Goal: Transaction & Acquisition: Purchase product/service

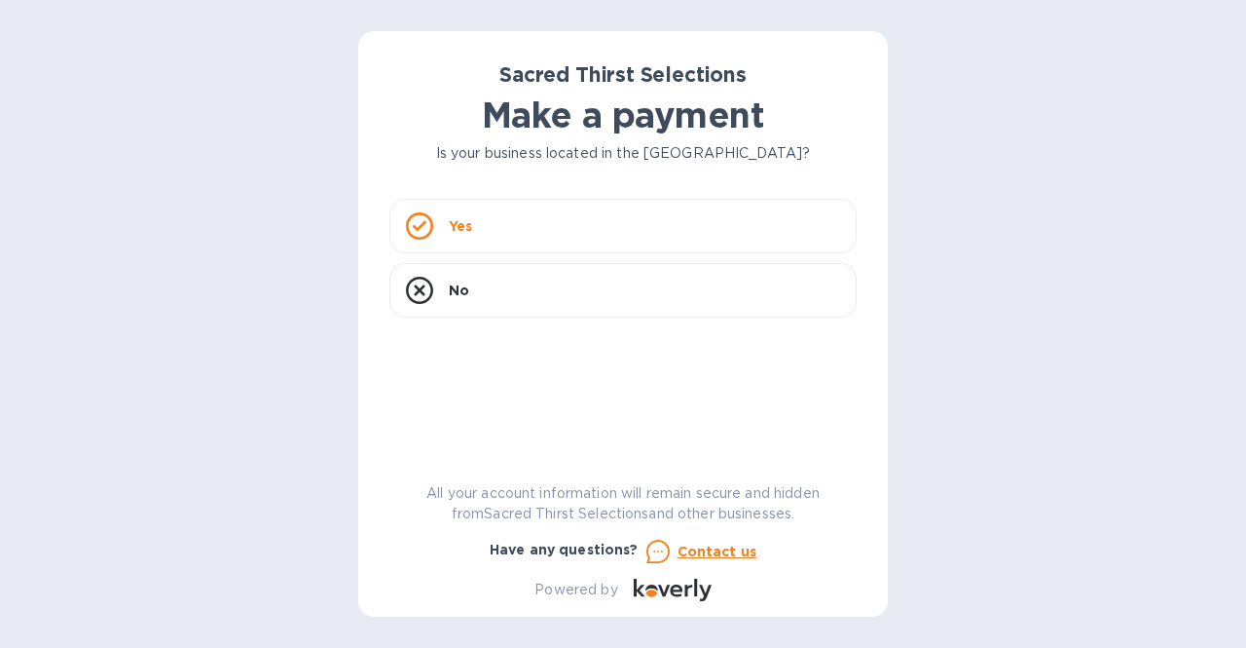
click at [418, 224] on icon at bounding box center [419, 225] width 27 height 27
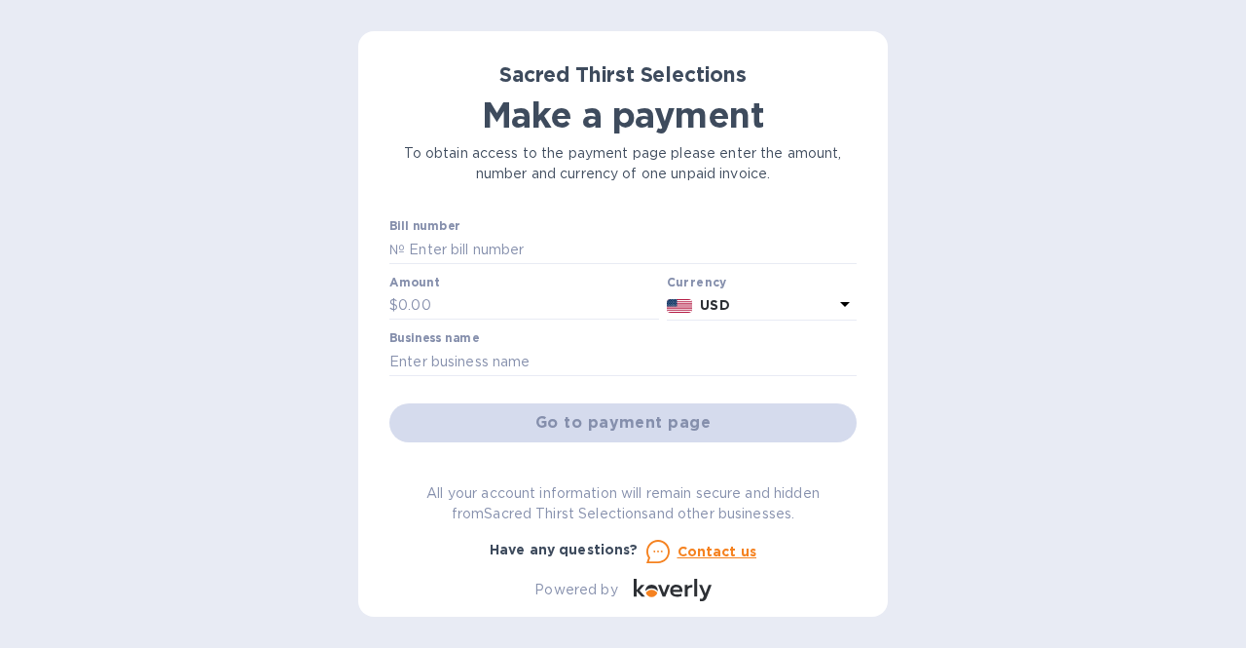
click at [536, 231] on div "Bill number №" at bounding box center [623, 241] width 467 height 45
click at [469, 246] on input "text" at bounding box center [631, 249] width 452 height 29
type input "53326"
click at [460, 297] on input "text" at bounding box center [528, 305] width 261 height 29
type input "989.20"
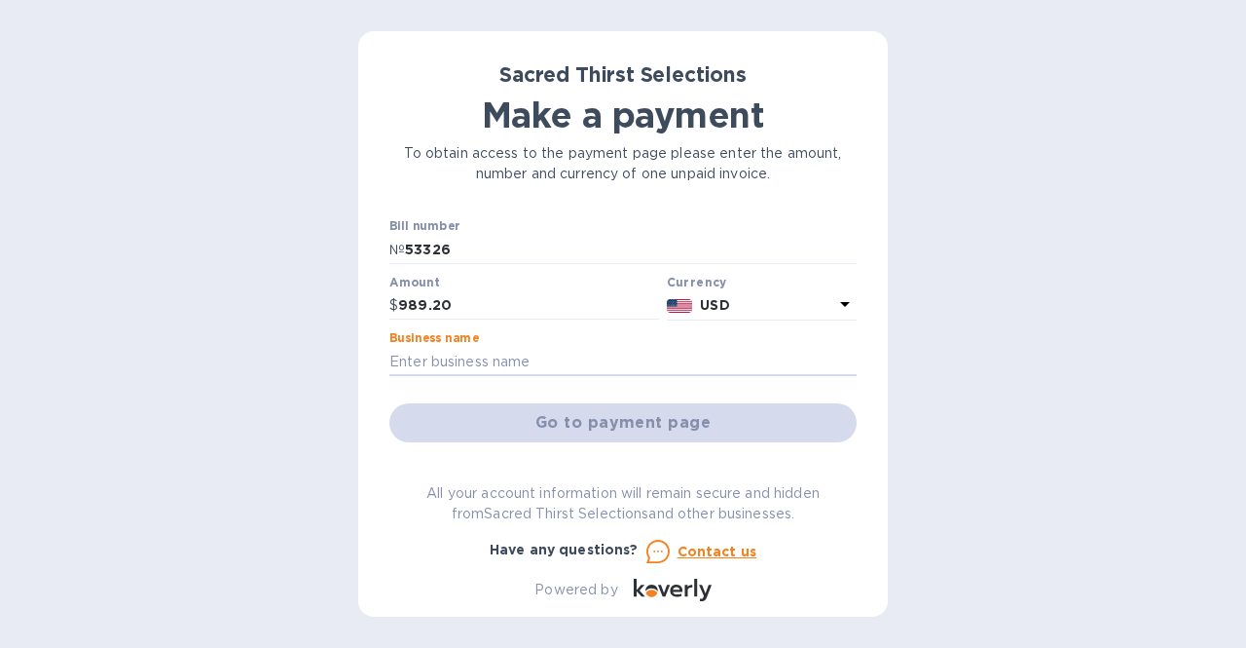
click at [580, 364] on input "text" at bounding box center [623, 361] width 467 height 29
type input "Clover Cafe"
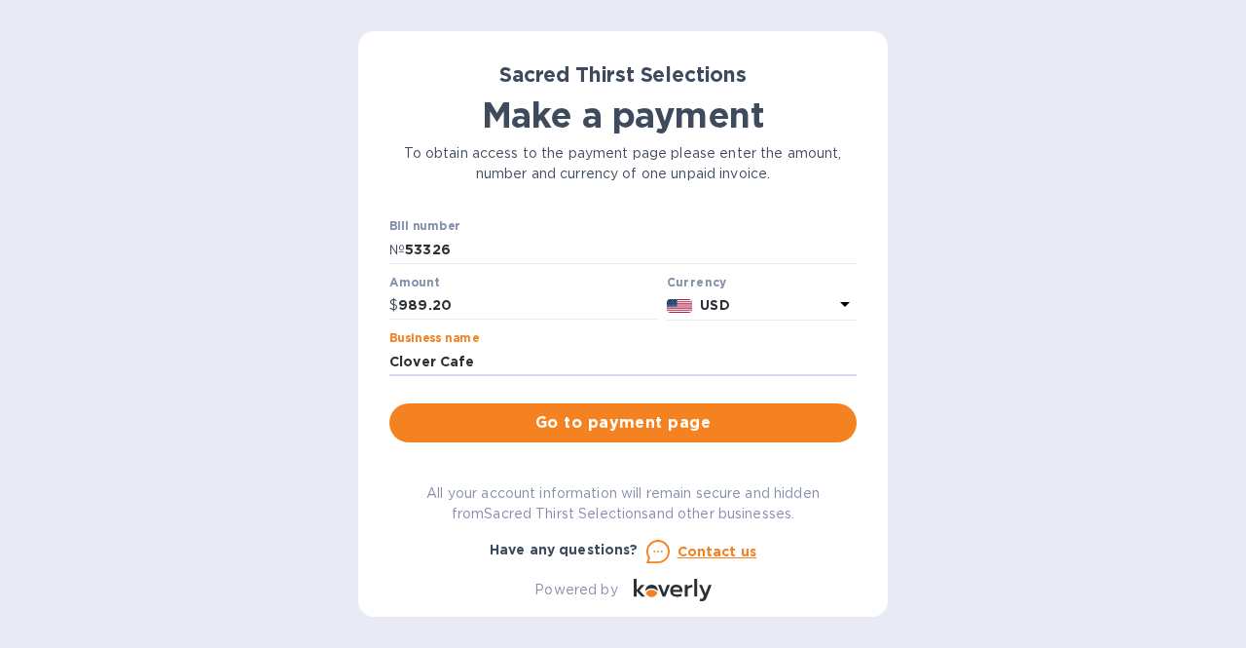
click at [769, 424] on span "Go to payment page" at bounding box center [623, 422] width 436 height 23
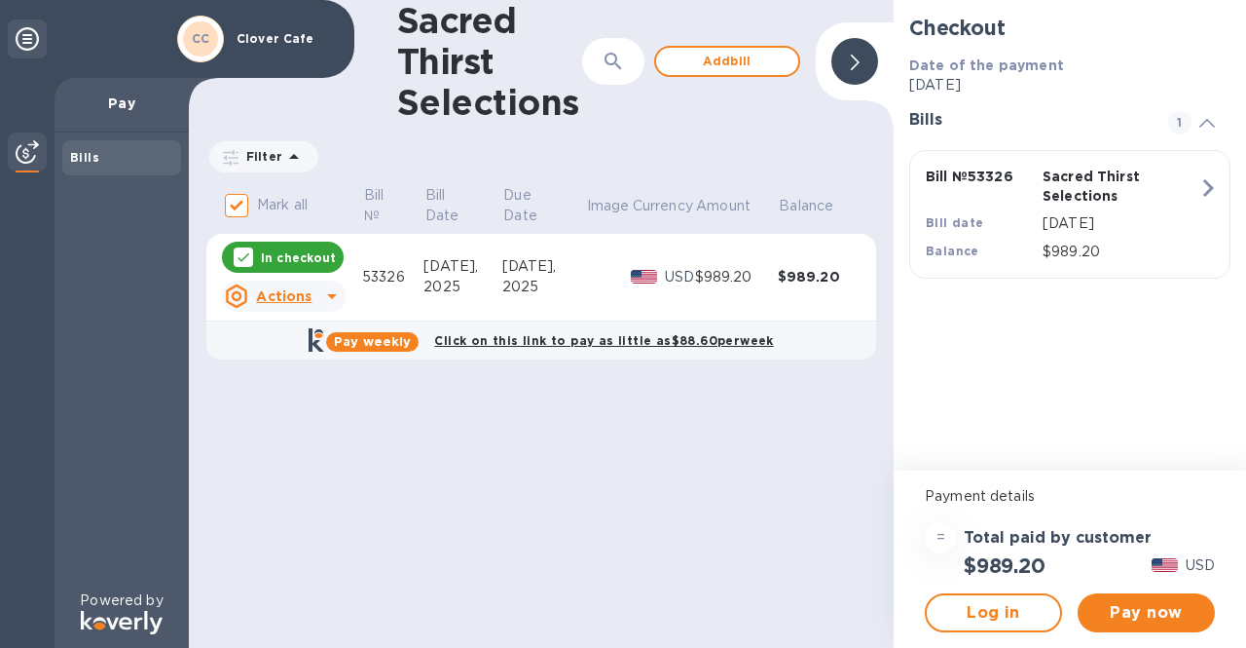
click at [1137, 609] on span "Pay now" at bounding box center [1147, 612] width 106 height 23
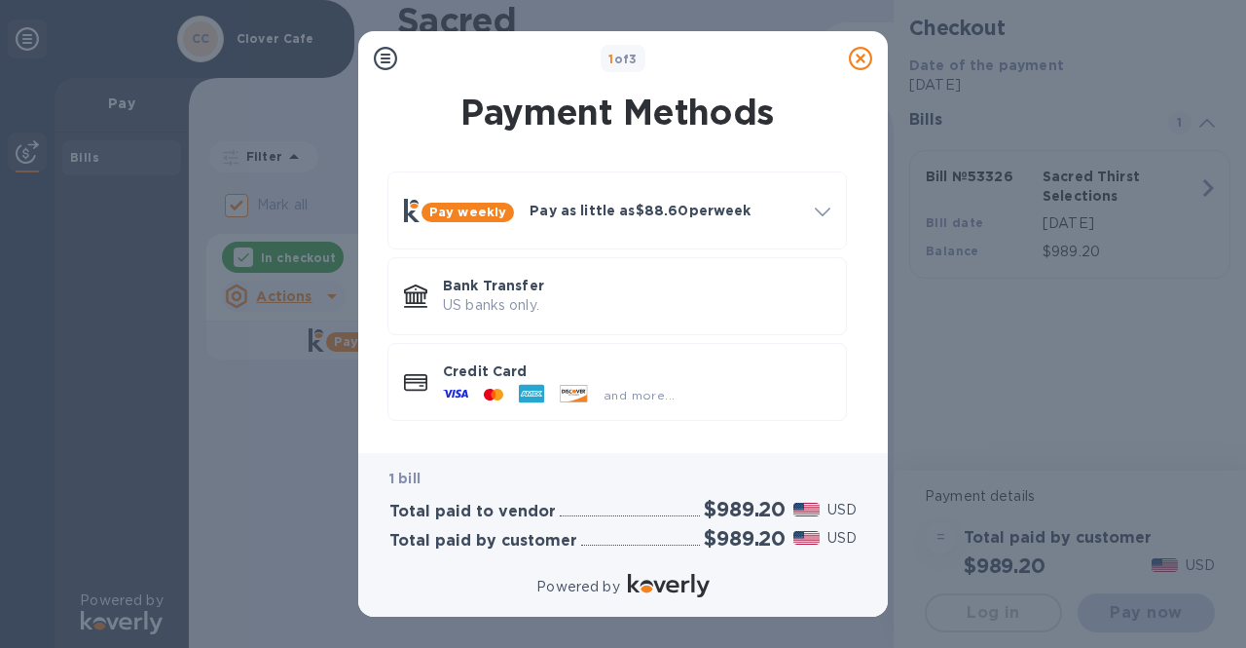
click at [816, 204] on span at bounding box center [823, 211] width 16 height 19
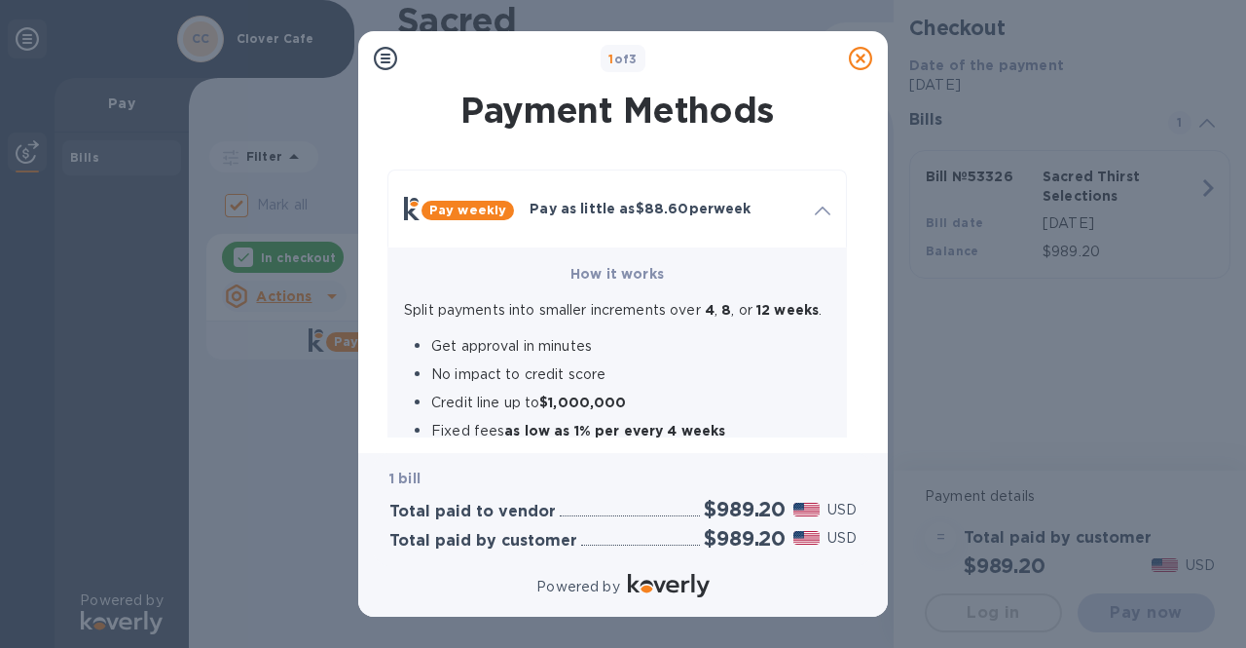
click at [816, 204] on span at bounding box center [823, 209] width 16 height 19
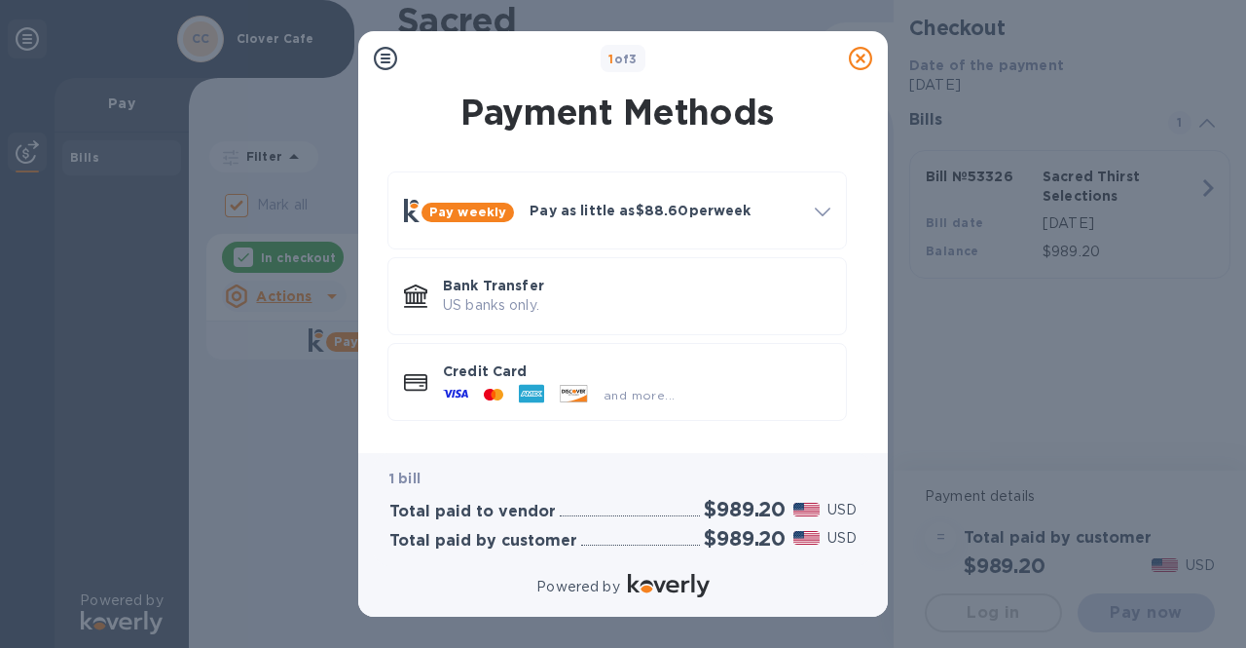
click at [462, 287] on p "Bank Transfer" at bounding box center [637, 285] width 388 height 19
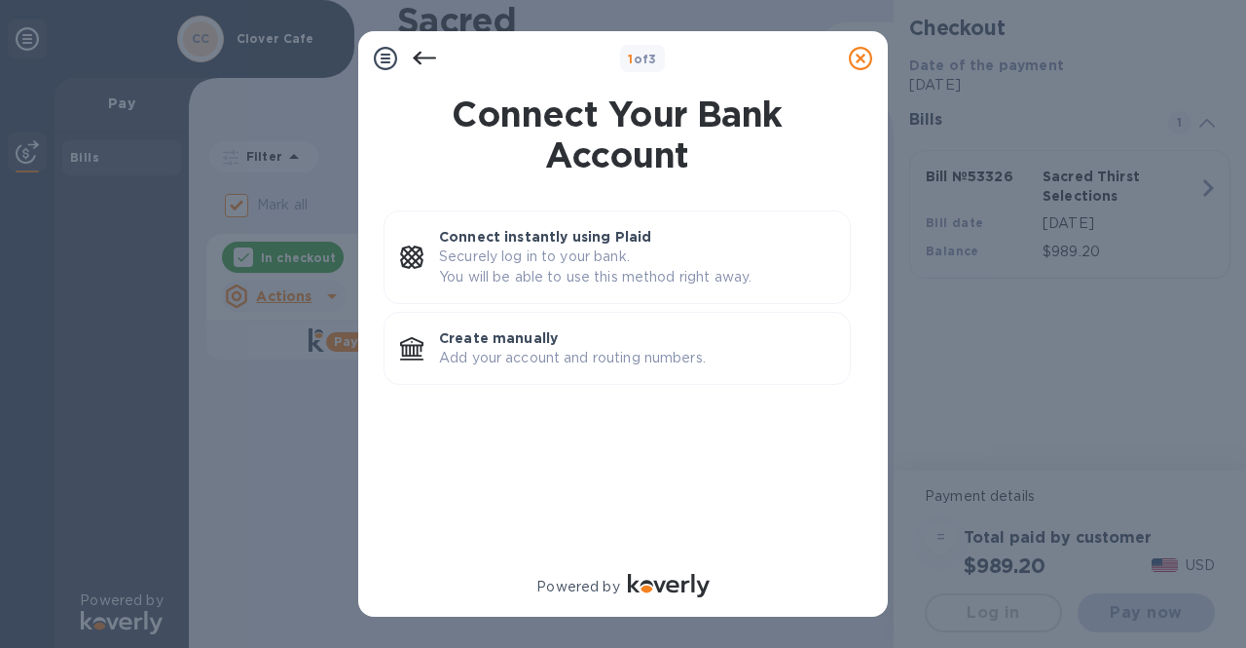
click at [525, 328] on p "Create manually" at bounding box center [636, 337] width 395 height 19
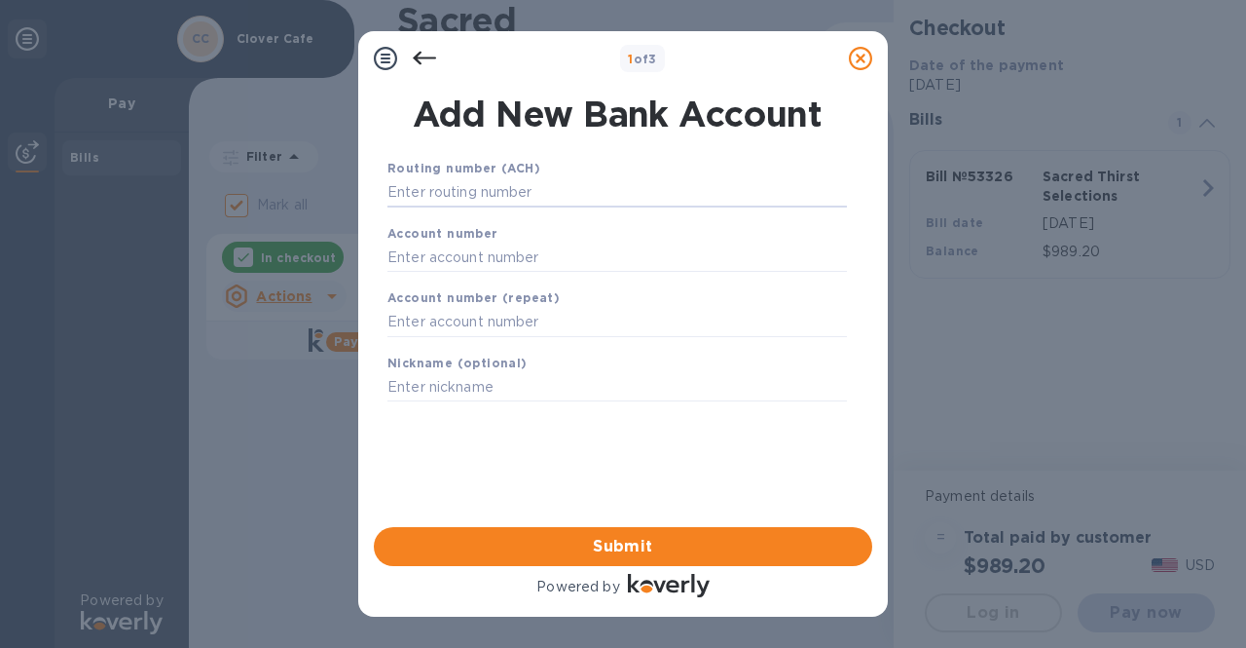
click at [544, 196] on input "text" at bounding box center [618, 192] width 460 height 29
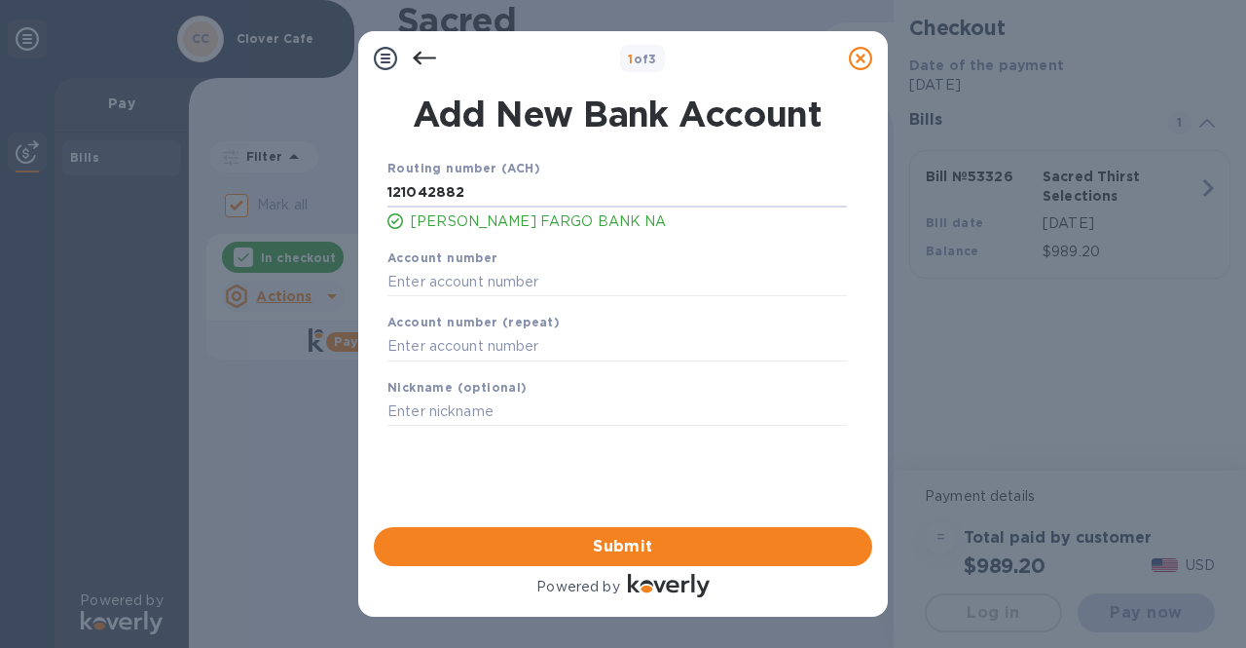
type input "121042882"
click at [539, 287] on input "text" at bounding box center [618, 281] width 460 height 29
type input "1276682646"
click at [478, 338] on input "text" at bounding box center [618, 346] width 460 height 29
type input "1276682646"
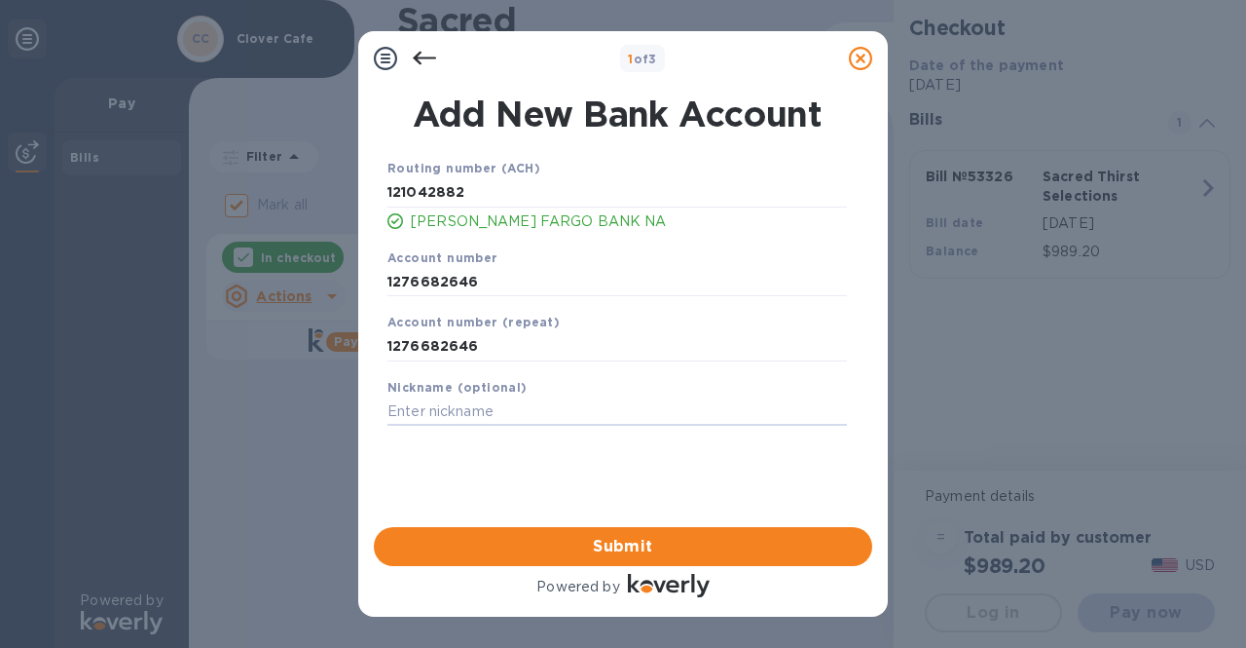
click at [443, 397] on input "text" at bounding box center [618, 411] width 460 height 29
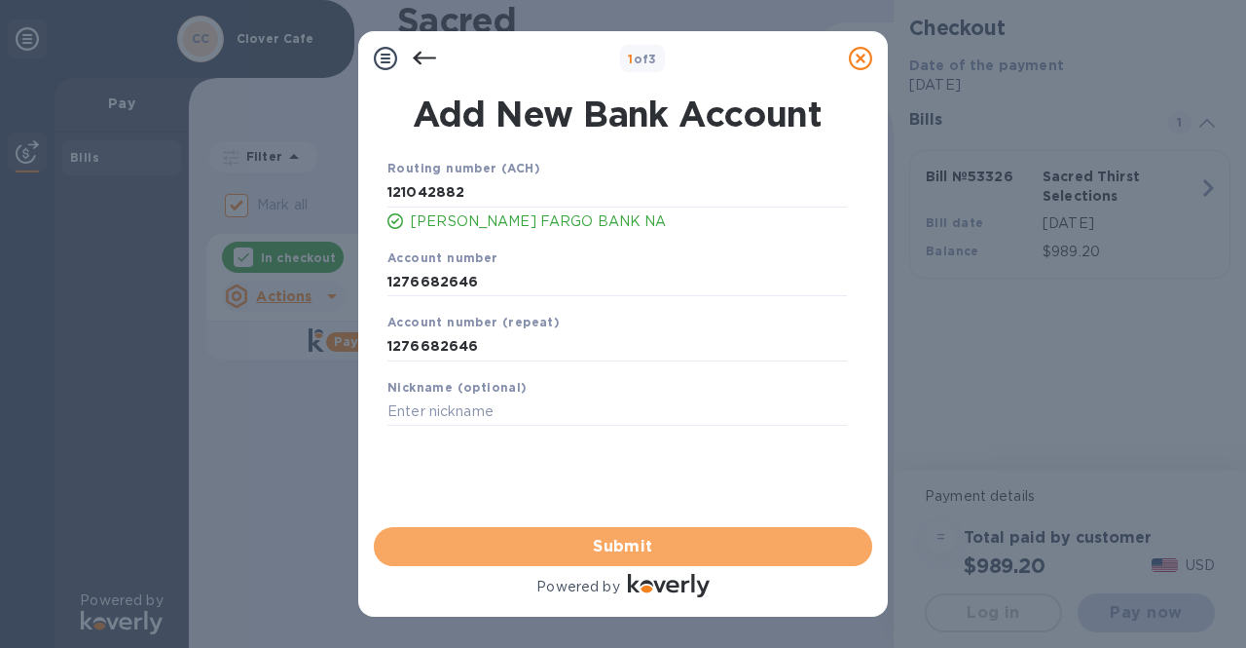
click at [731, 535] on span "Submit" at bounding box center [623, 546] width 467 height 23
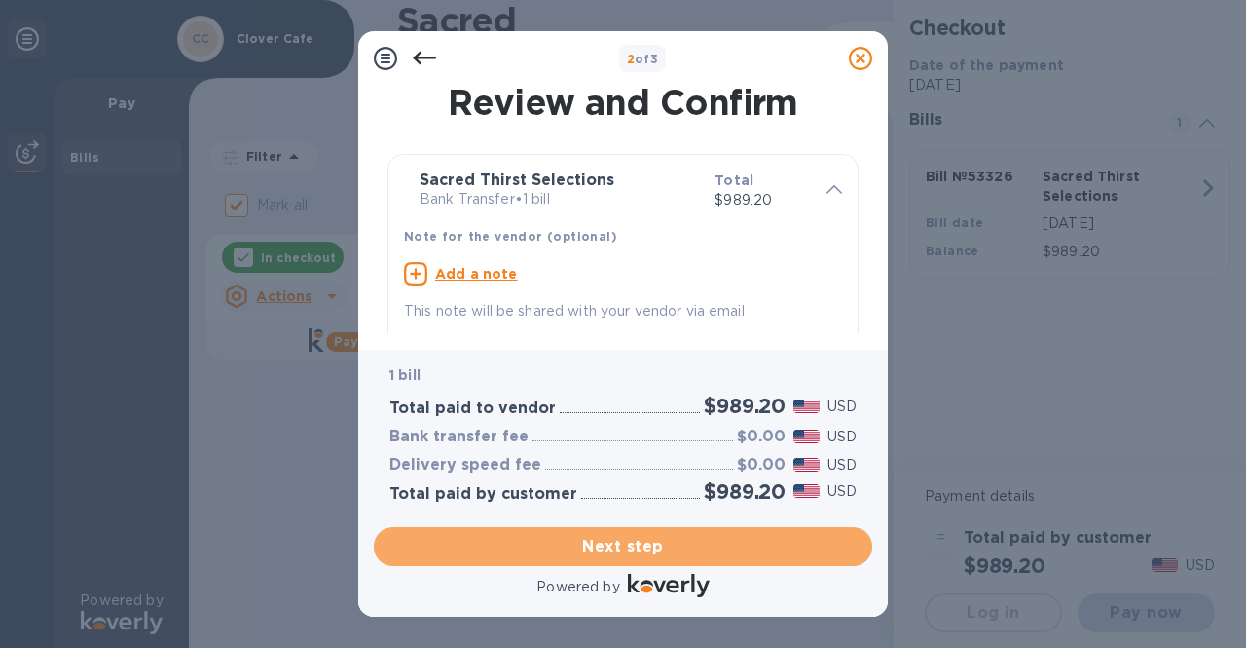
click at [754, 544] on span "Next step" at bounding box center [623, 546] width 467 height 23
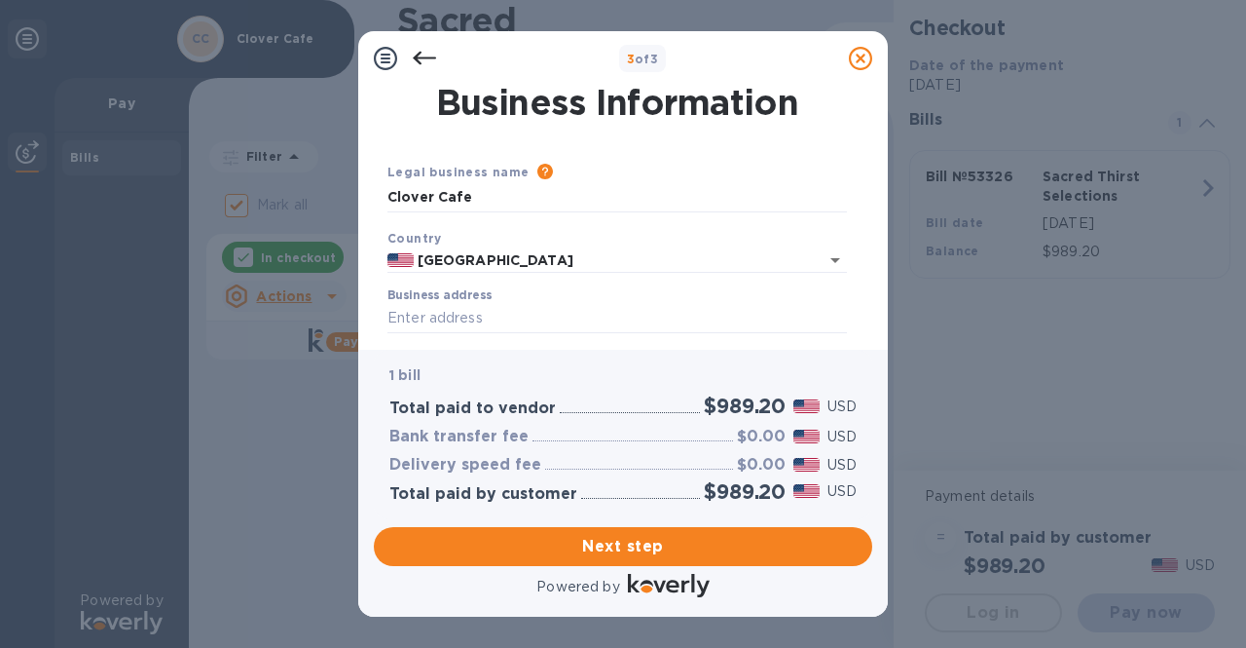
click at [627, 544] on span "Next step" at bounding box center [623, 546] width 467 height 23
click at [441, 299] on label "Business address" at bounding box center [440, 296] width 104 height 12
click at [441, 304] on input "Business address" at bounding box center [618, 318] width 460 height 29
click at [410, 298] on label "Business address" at bounding box center [440, 296] width 104 height 12
click at [410, 304] on input "Business address" at bounding box center [618, 318] width 460 height 29
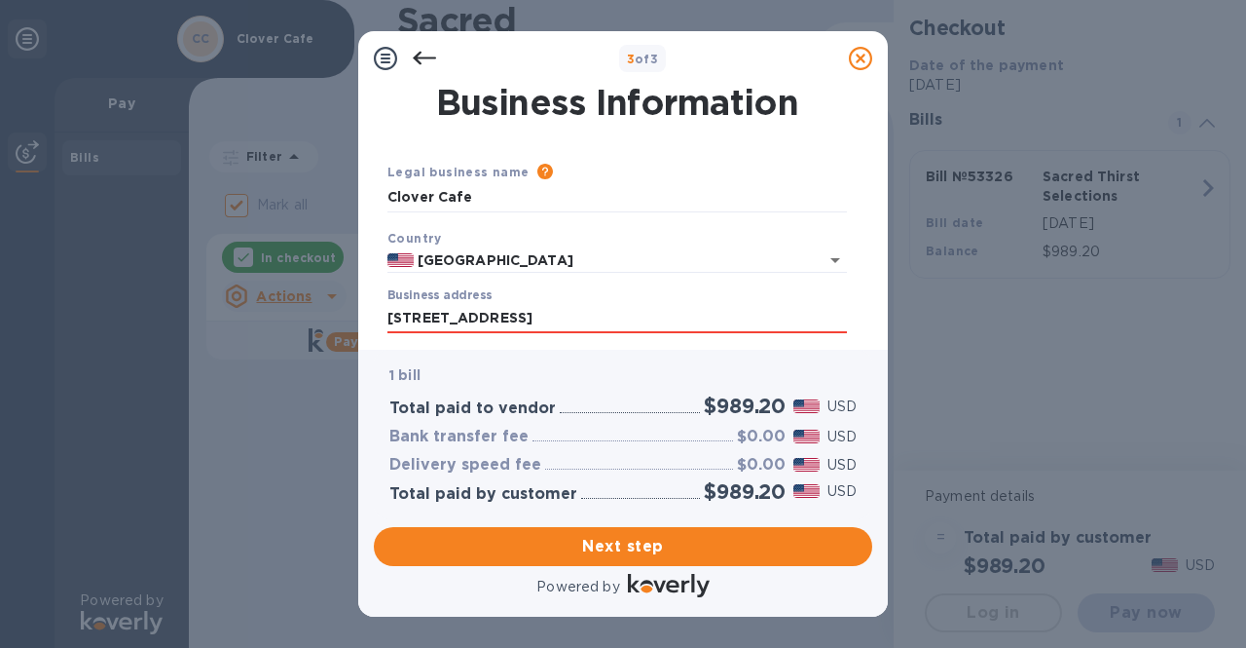
click at [669, 213] on div "Legal business name Please provide the legal name that appears on your SS-4 for…" at bounding box center [617, 187] width 475 height 66
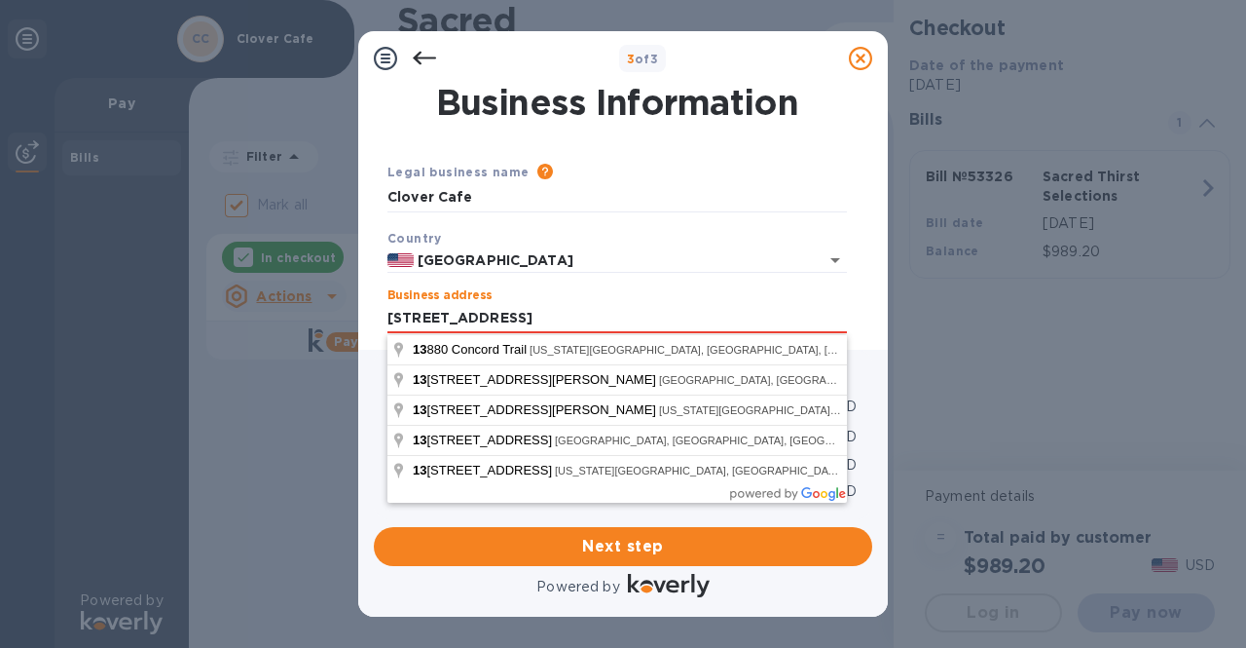
click at [608, 305] on input "[STREET_ADDRESS]" at bounding box center [618, 318] width 460 height 29
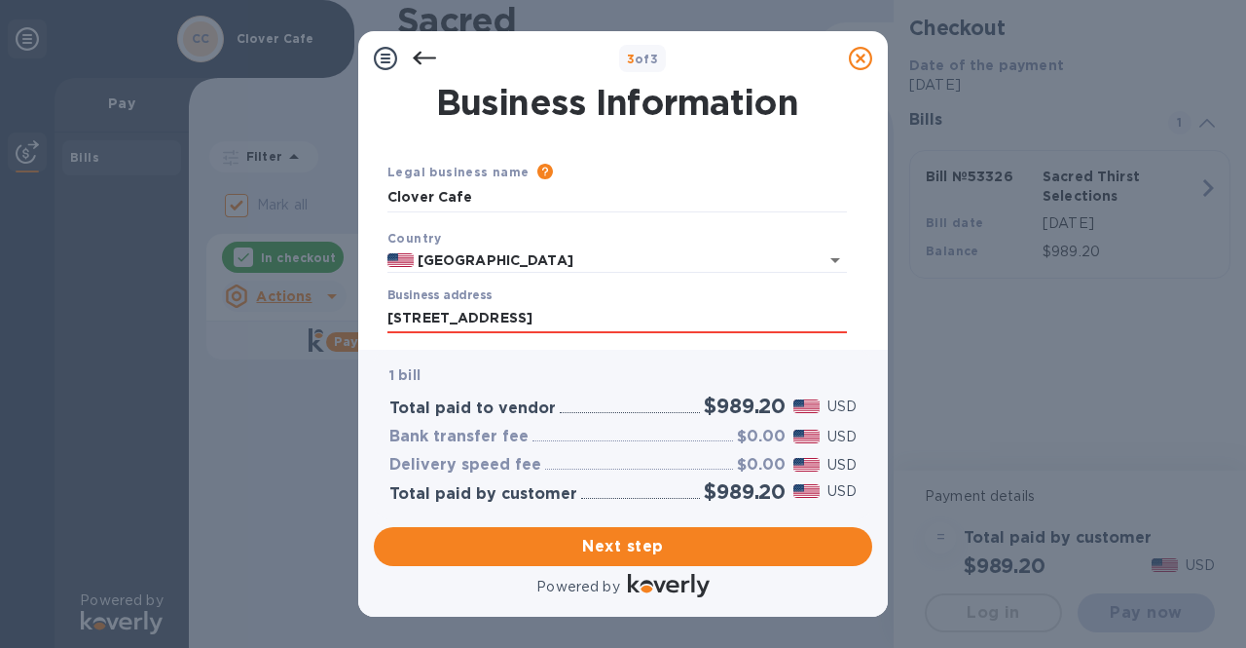
type input "[STREET_ADDRESS]"
type input "[US_STATE][GEOGRAPHIC_DATA]"
type input "CA"
type input "95962"
click at [579, 318] on input "[STREET_ADDRESS]" at bounding box center [618, 318] width 460 height 29
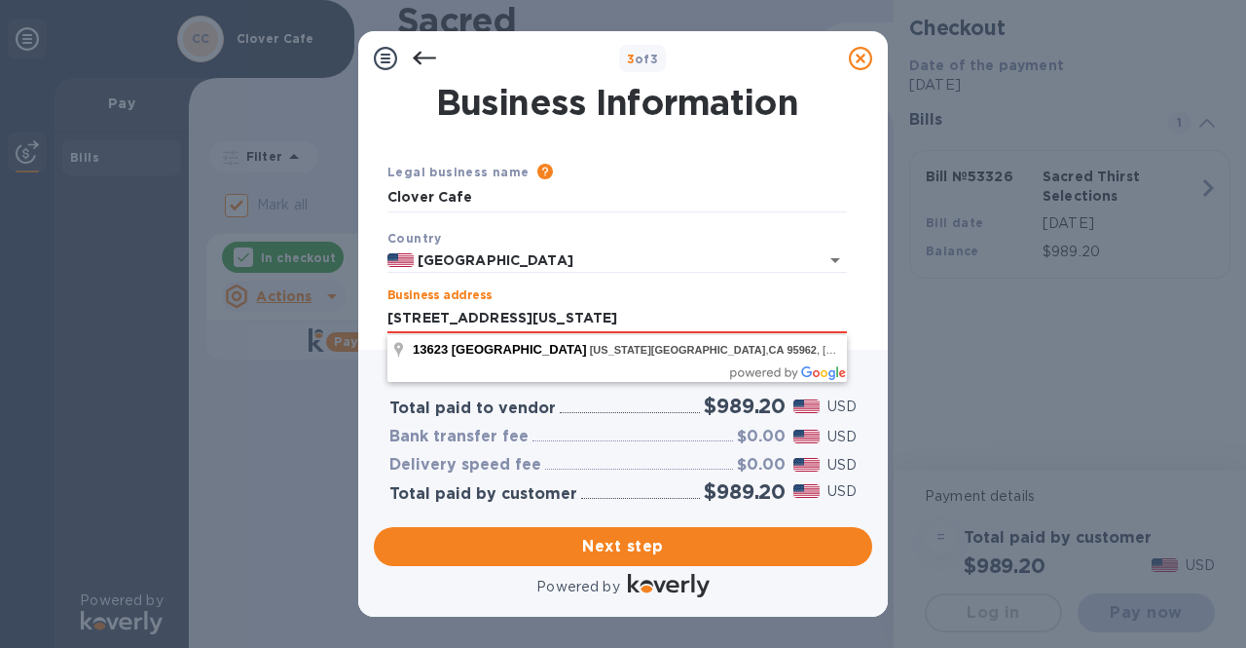
type input "[STREET_ADDRESS][US_STATE]"
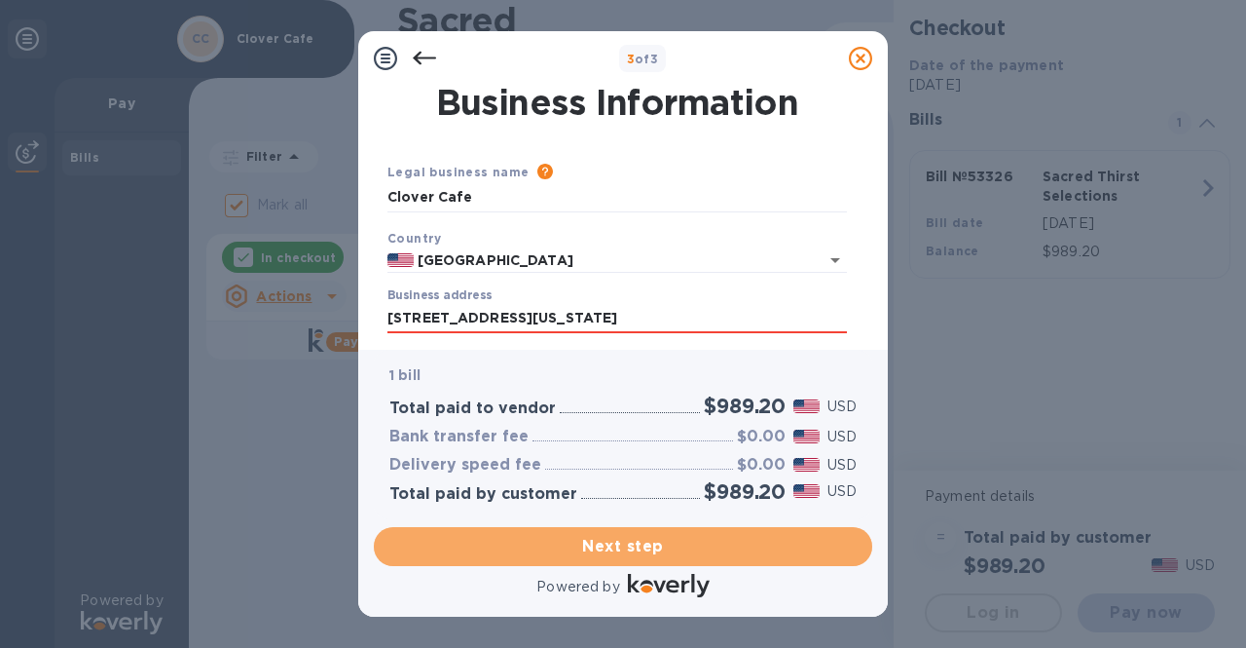
click at [656, 538] on span "Next step" at bounding box center [623, 546] width 467 height 23
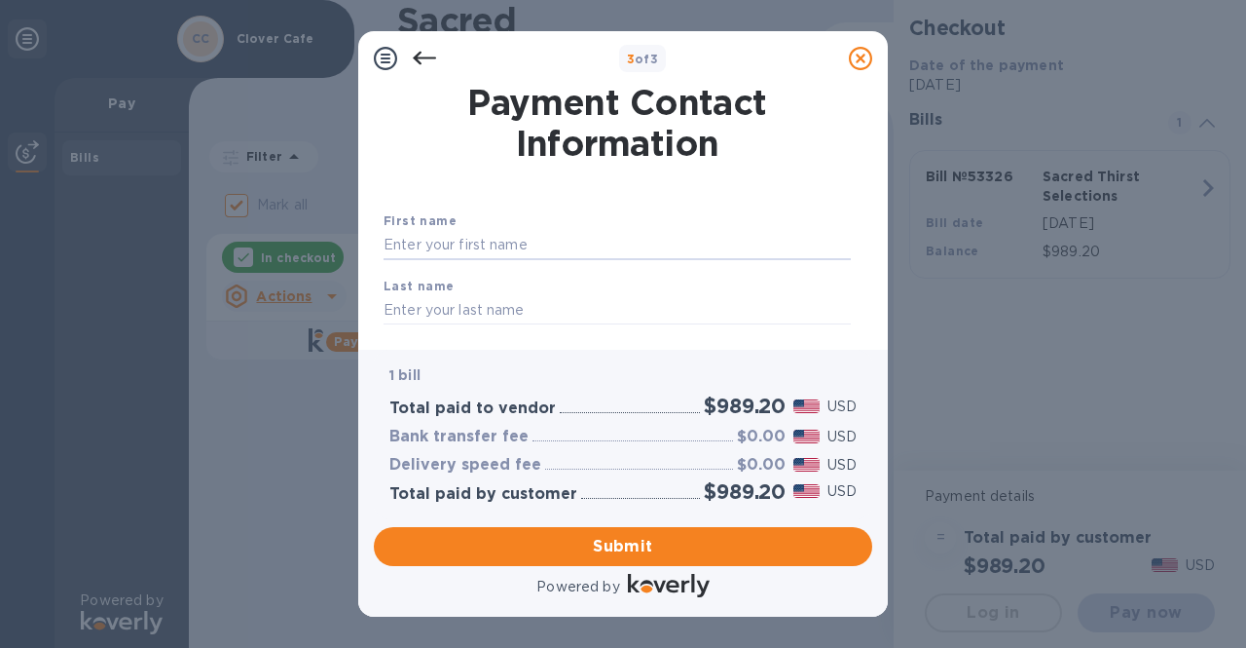
click at [497, 243] on input "text" at bounding box center [617, 245] width 467 height 29
type input "[PERSON_NAME]"
type input "5304418461"
type input "[EMAIL_ADDRESS][US_STATE][DOMAIN_NAME]"
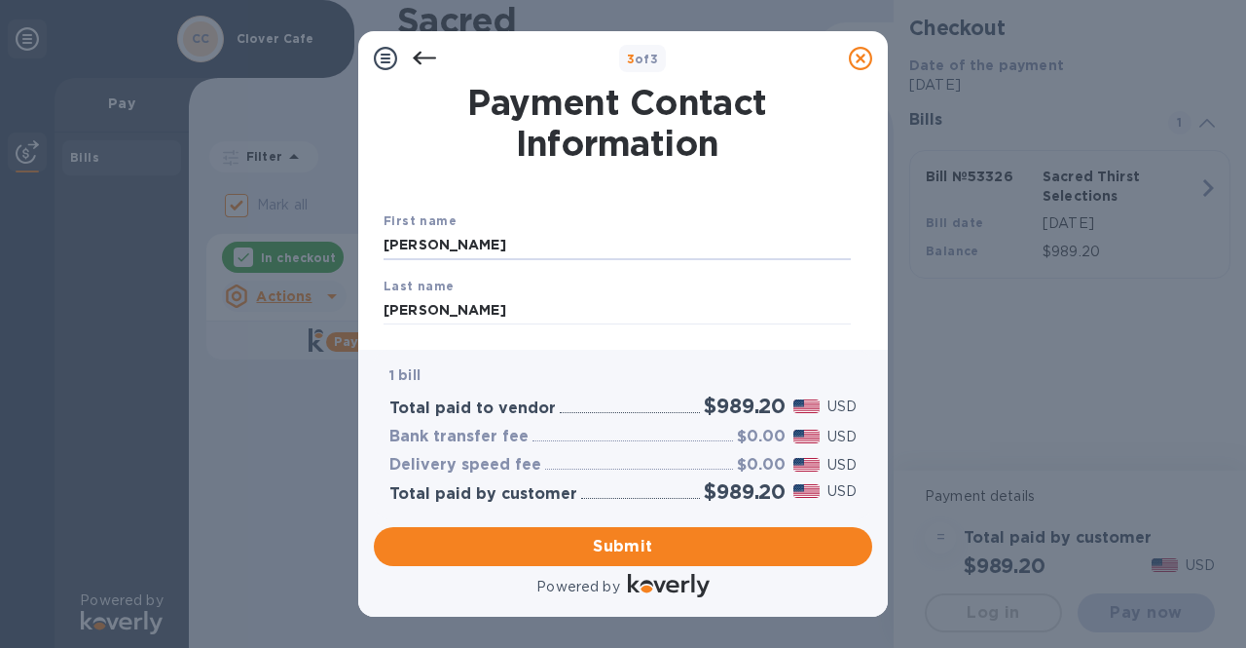
click at [637, 535] on span "Submit" at bounding box center [623, 546] width 467 height 23
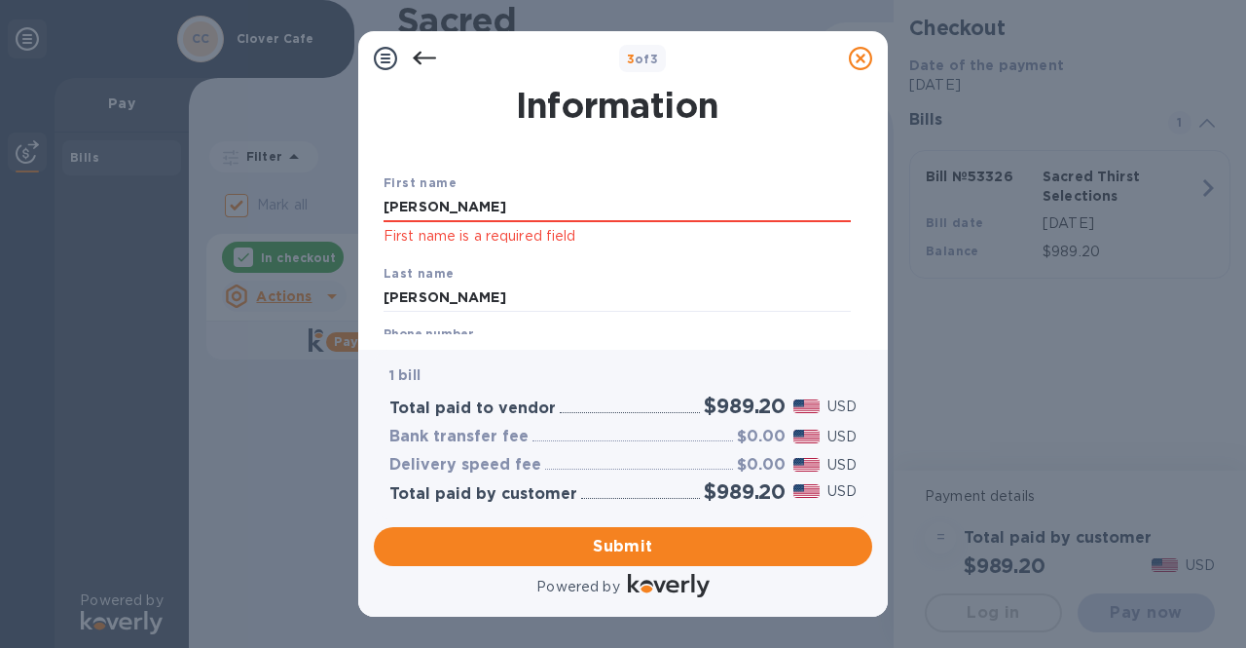
scroll to position [37, 0]
click at [456, 209] on input "[PERSON_NAME]" at bounding box center [617, 208] width 467 height 29
click at [528, 247] on p "First name is a required field" at bounding box center [617, 237] width 467 height 22
click at [459, 210] on input "[PERSON_NAME]" at bounding box center [617, 208] width 467 height 29
type input "L"
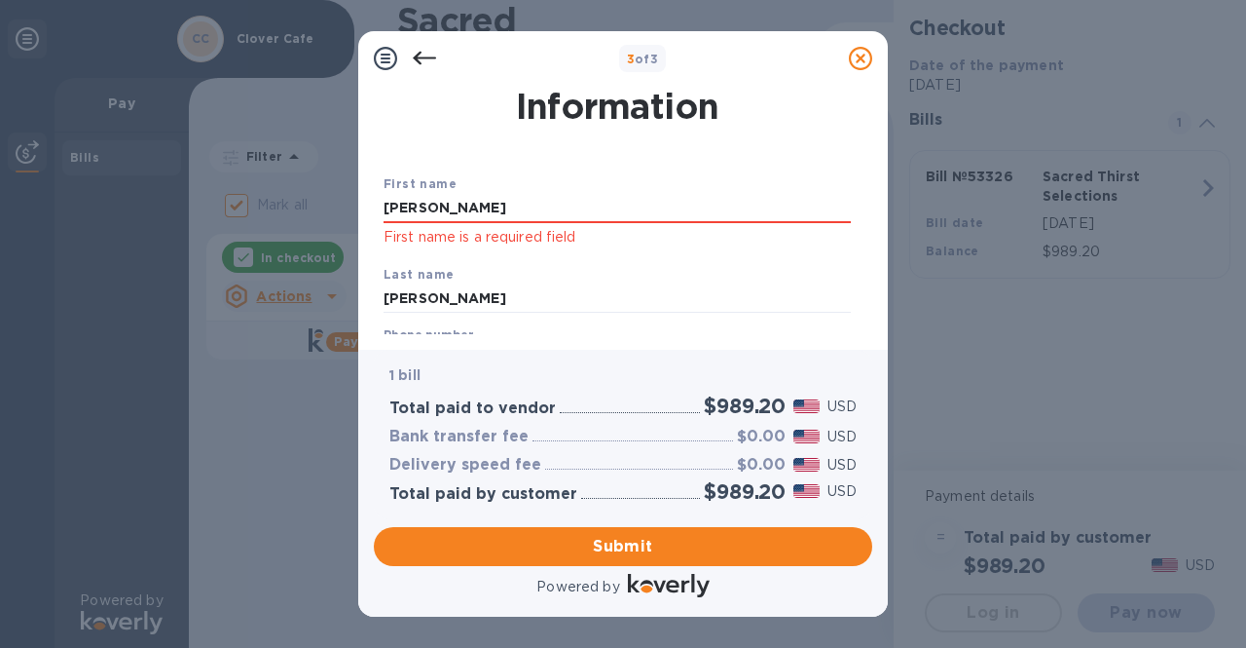
type input "[PERSON_NAME]"
click at [676, 254] on div "First name [PERSON_NAME] First name is a required field" at bounding box center [617, 211] width 483 height 91
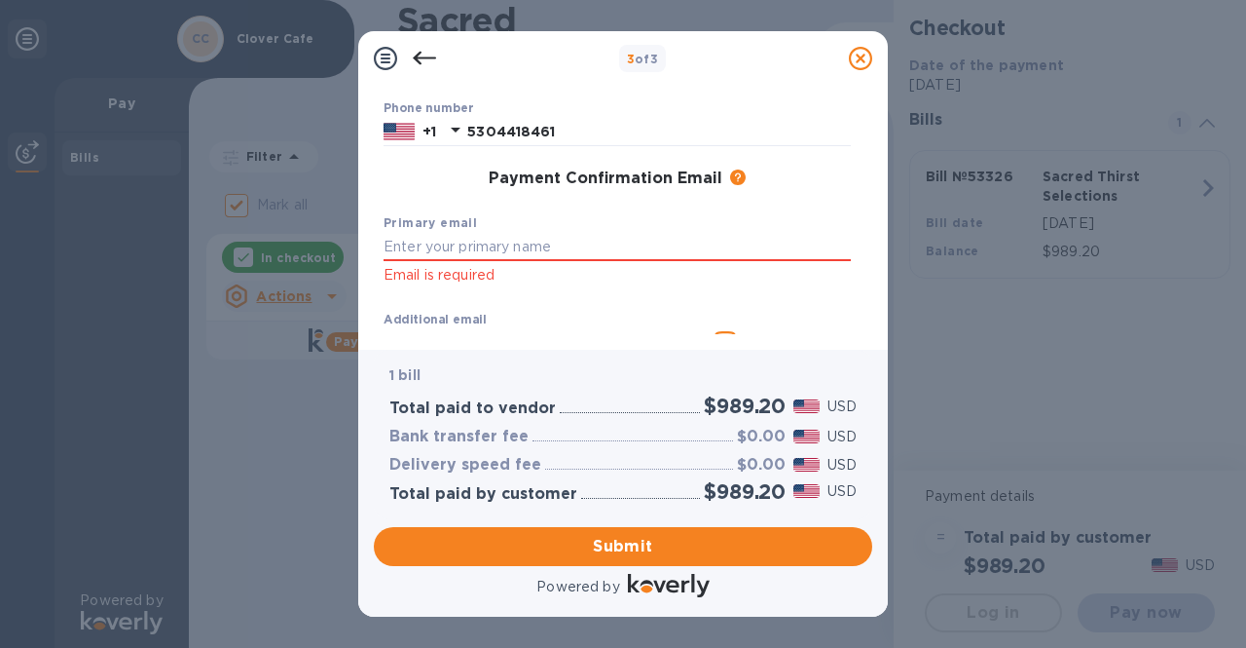
scroll to position [264, 0]
click at [518, 237] on input "text" at bounding box center [617, 247] width 467 height 29
type input "[EMAIL_ADDRESS][US_STATE][DOMAIN_NAME]"
click at [755, 309] on div "Additional email [EMAIL_ADDRESS][US_STATE][DOMAIN_NAME] Email address will be a…" at bounding box center [617, 343] width 475 height 88
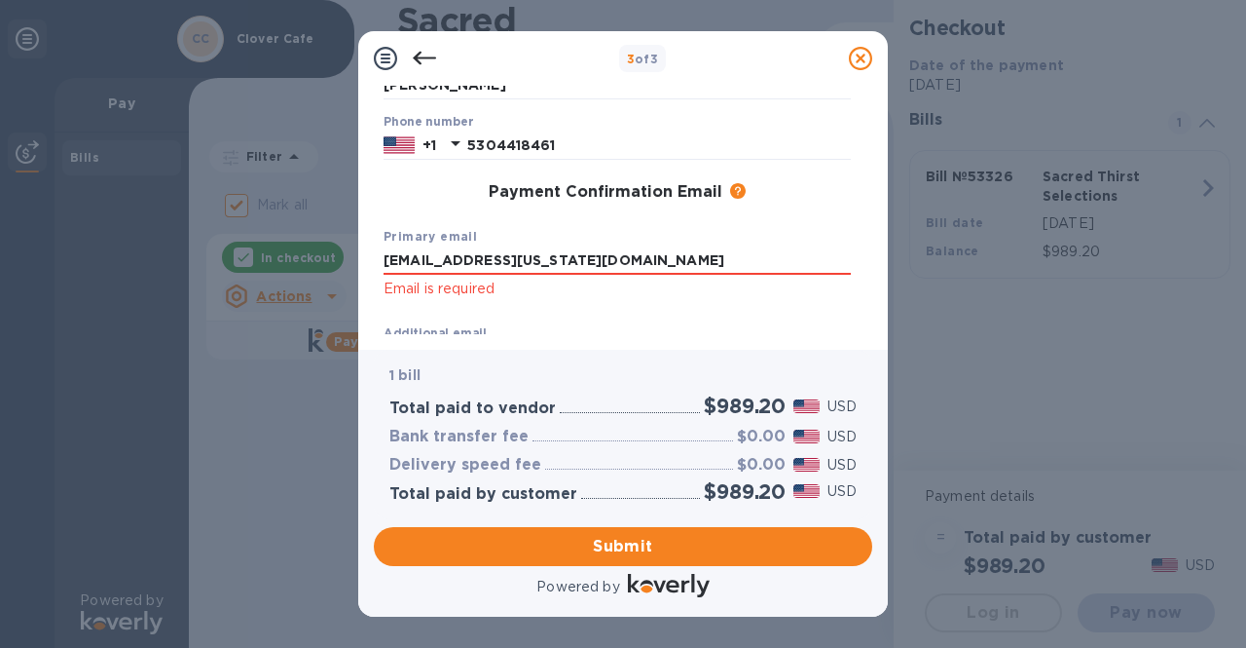
scroll to position [402, 0]
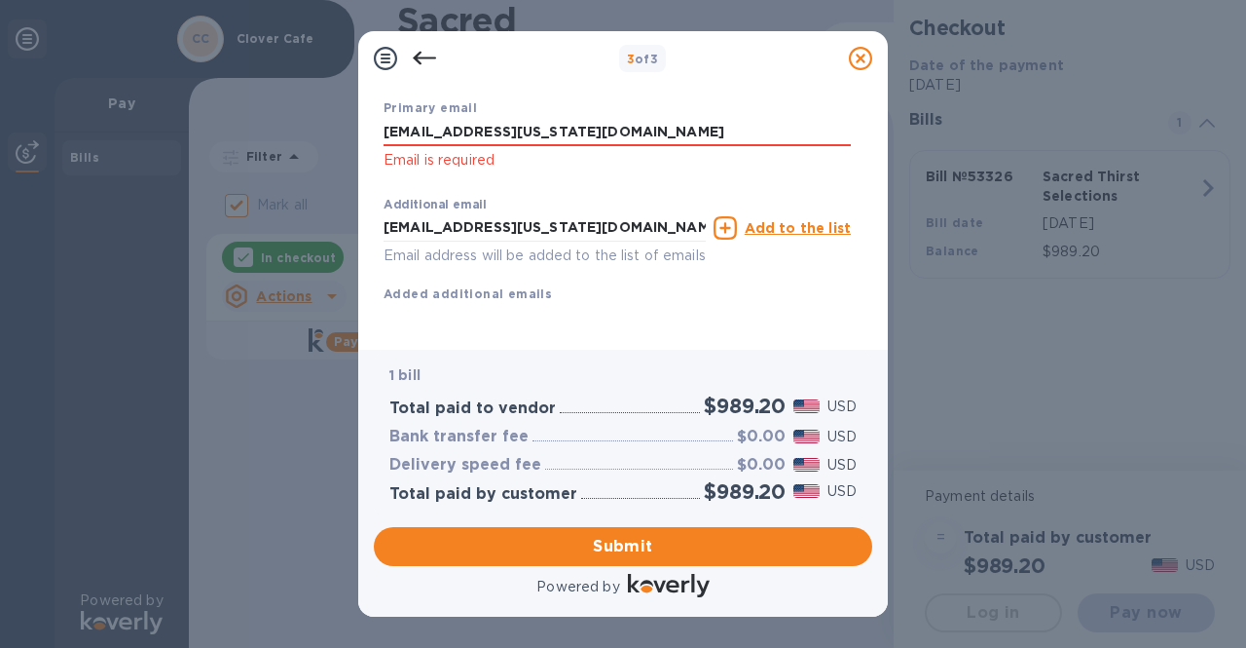
click at [662, 539] on span "Submit" at bounding box center [623, 546] width 467 height 23
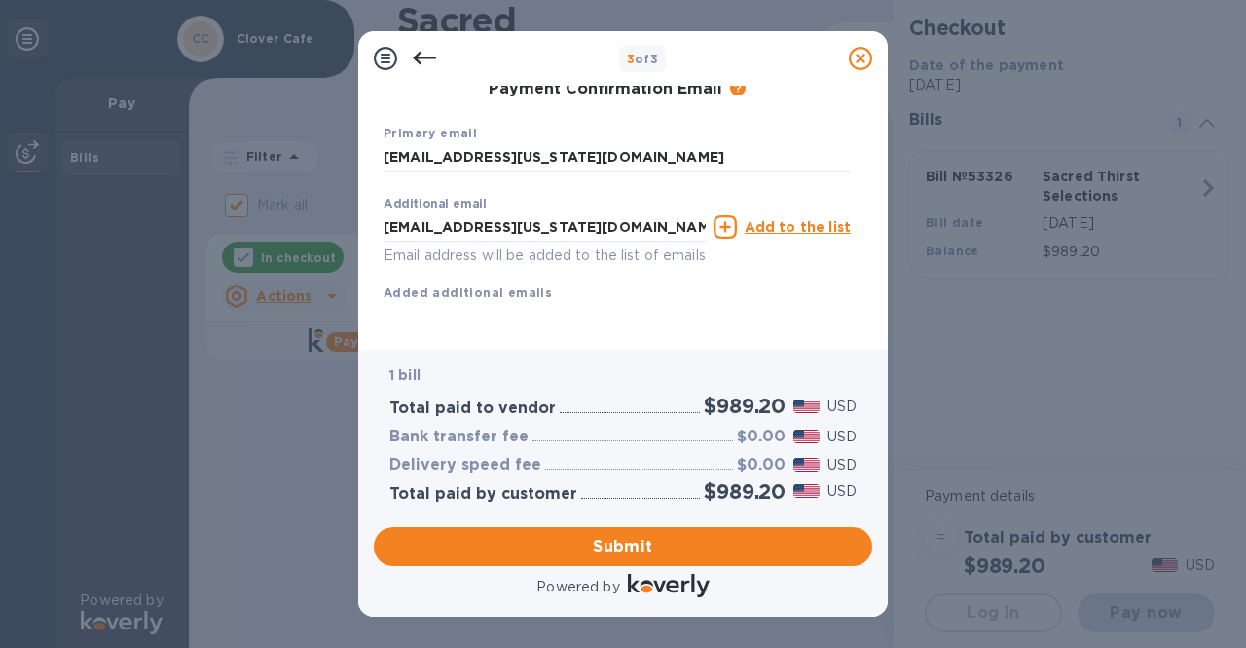
scroll to position [351, 0]
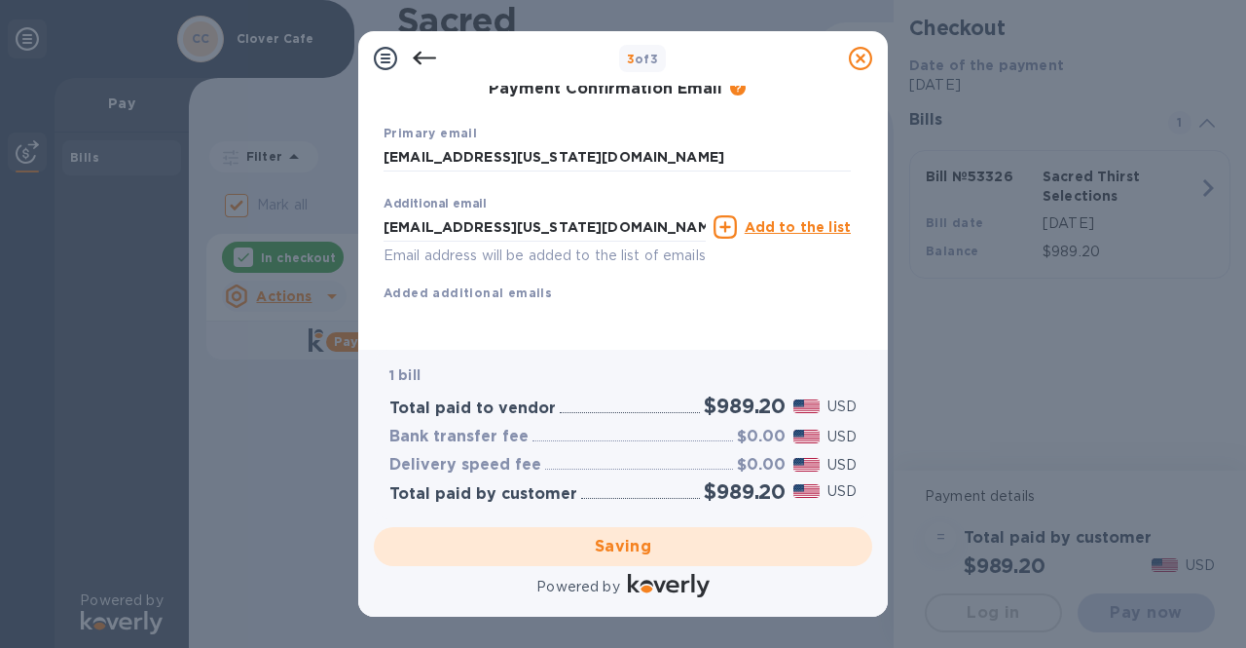
checkbox input "false"
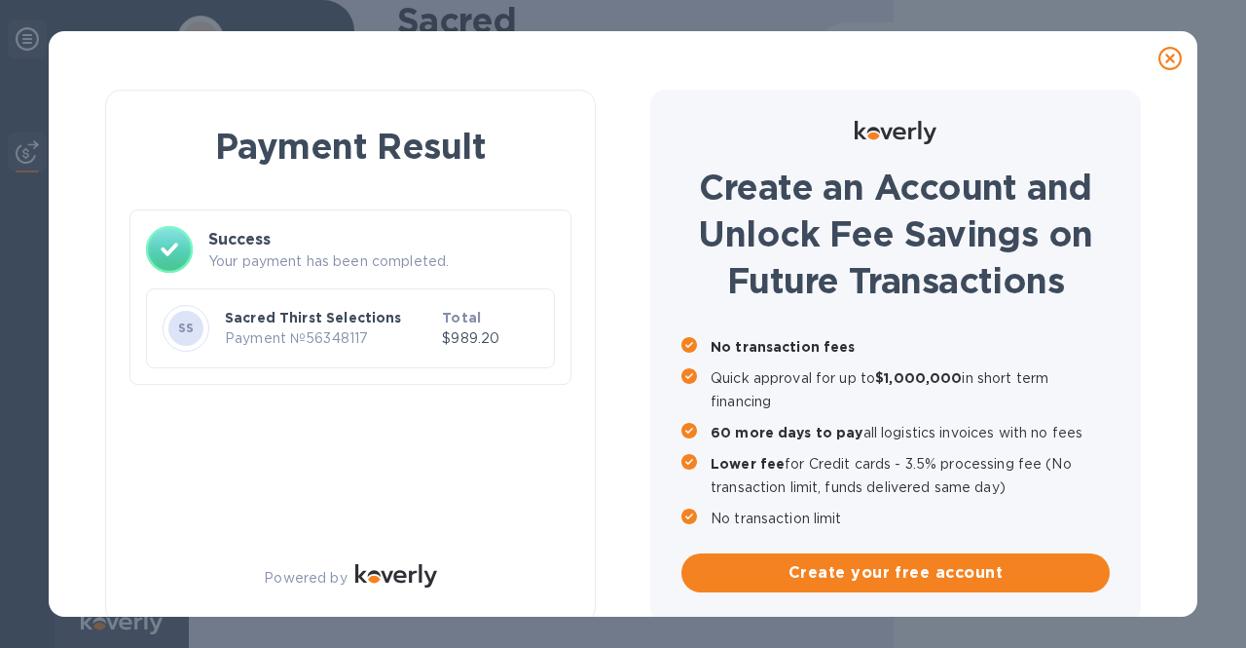
scroll to position [10, 0]
